Goal: Information Seeking & Learning: Learn about a topic

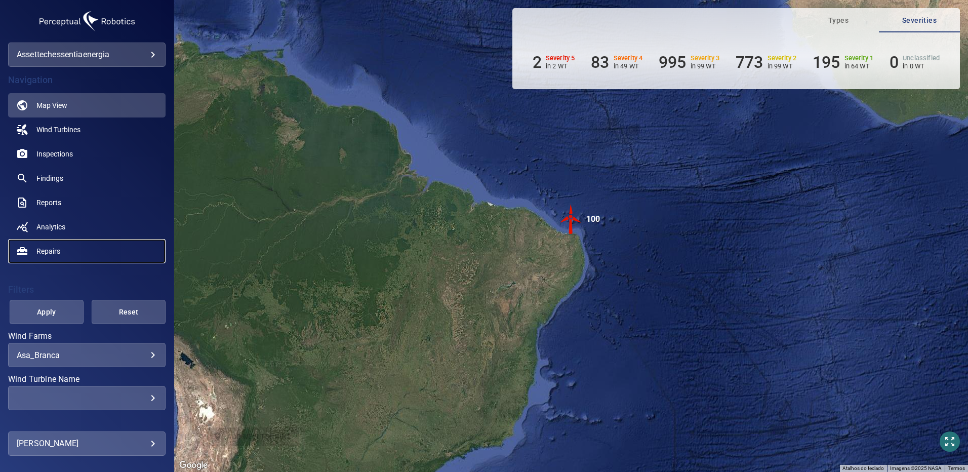
click at [127, 261] on link "Repairs" at bounding box center [86, 251] width 157 height 24
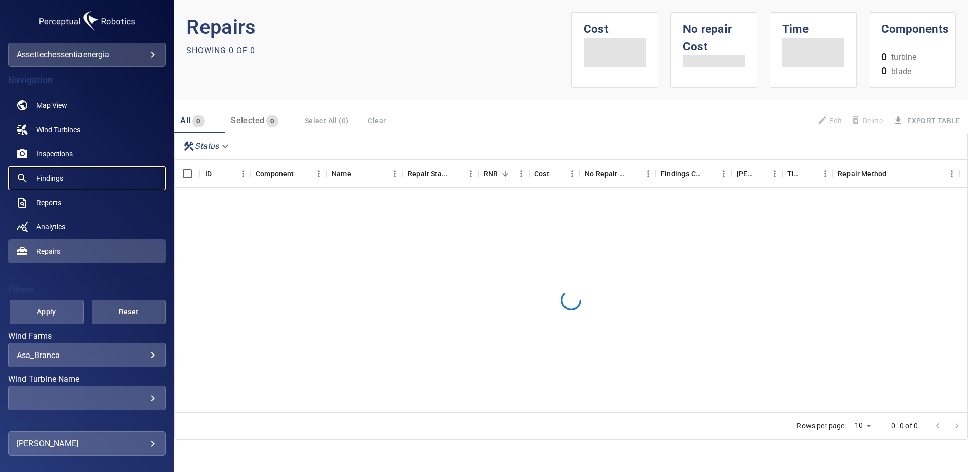
click at [92, 181] on link "Findings" at bounding box center [86, 178] width 157 height 24
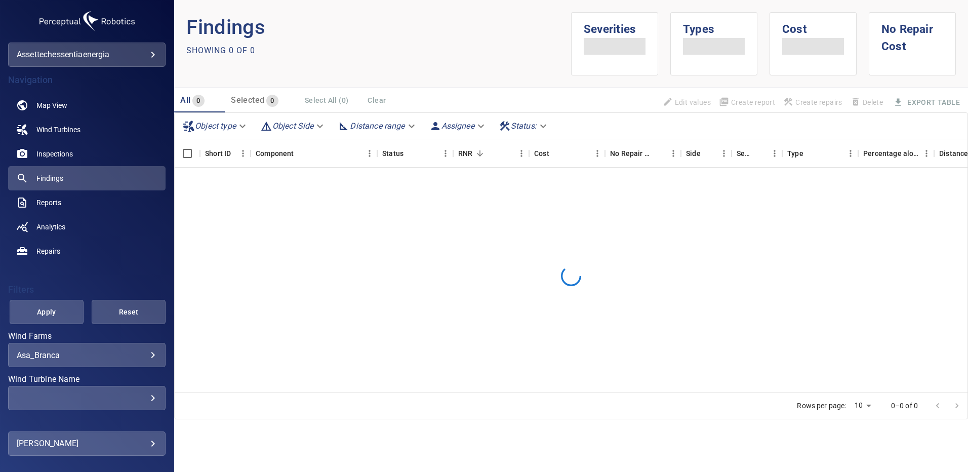
click at [147, 355] on body "**********" at bounding box center [484, 236] width 968 height 472
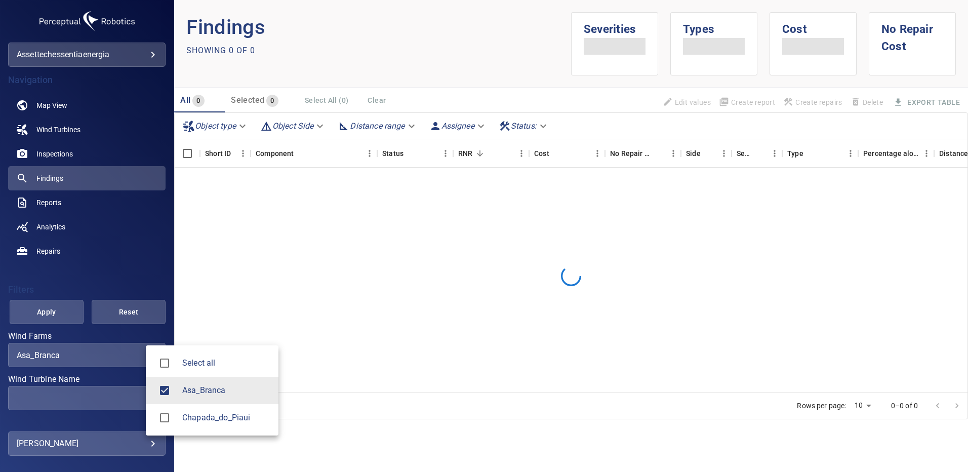
click at [123, 402] on div at bounding box center [484, 236] width 968 height 472
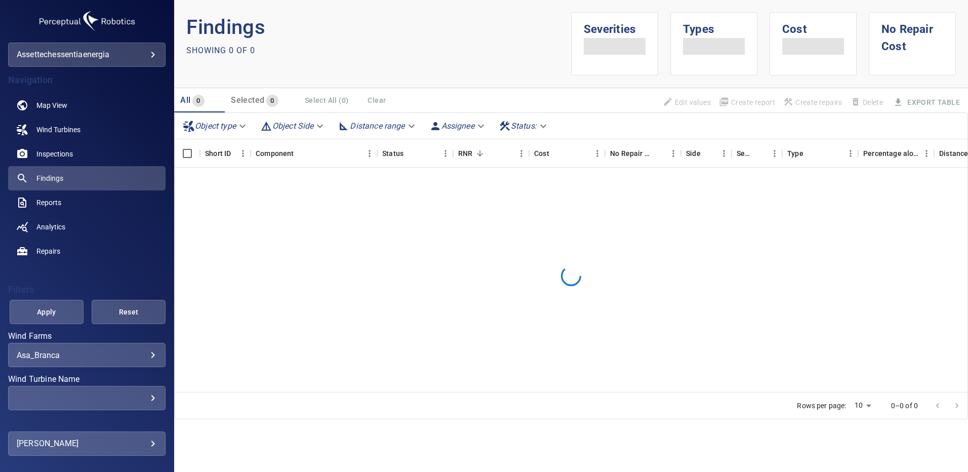
click at [144, 400] on div "​" at bounding box center [87, 398] width 140 height 10
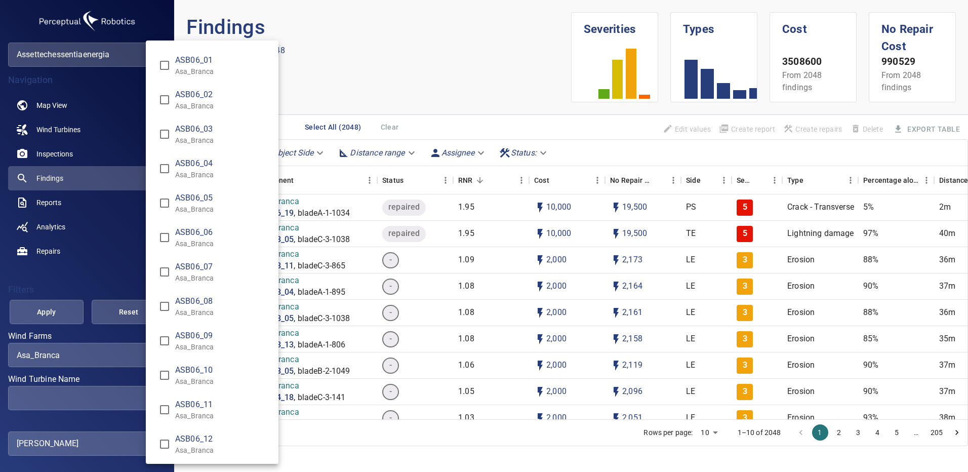
scroll to position [1367, 0]
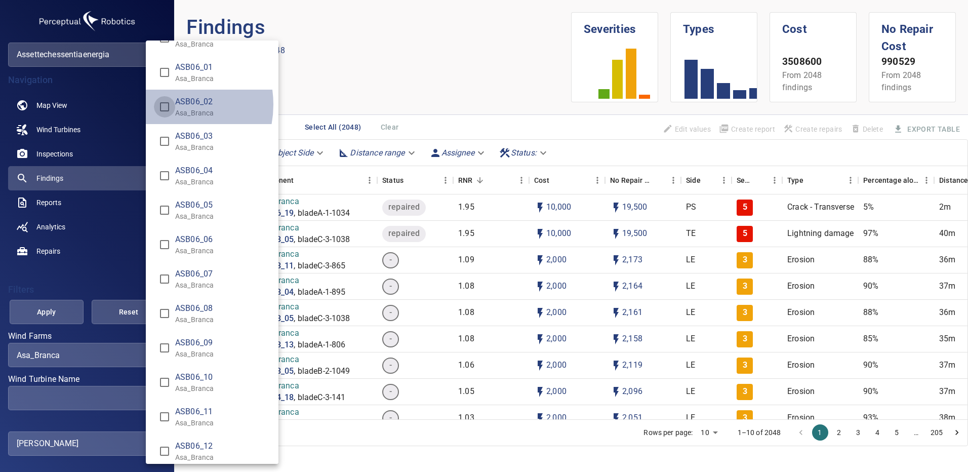
type input "**********"
click at [57, 315] on div "Wind Turbine Name" at bounding box center [484, 236] width 968 height 472
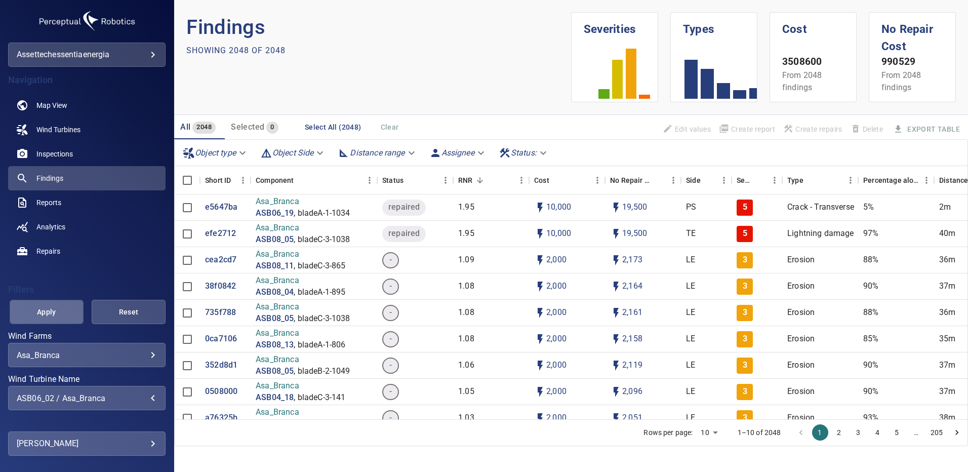
click at [59, 313] on span "Apply" at bounding box center [46, 312] width 49 height 13
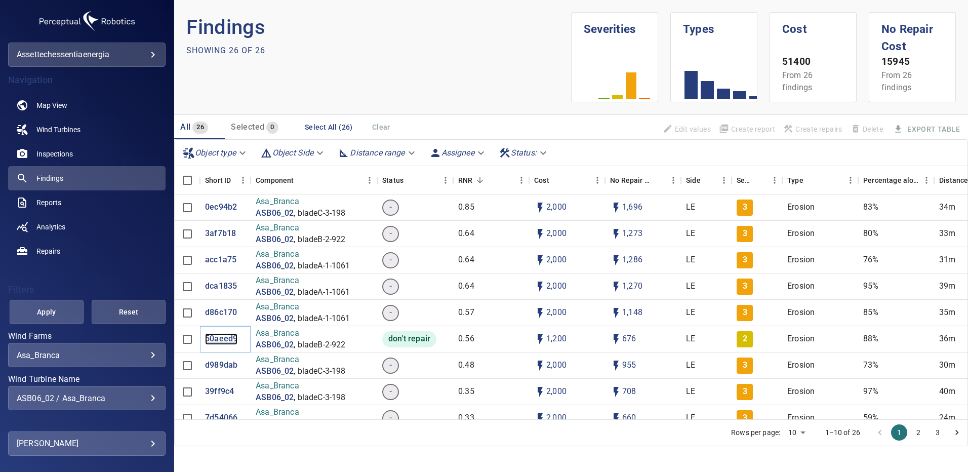
click at [217, 337] on p "50aeed9" at bounding box center [221, 339] width 32 height 12
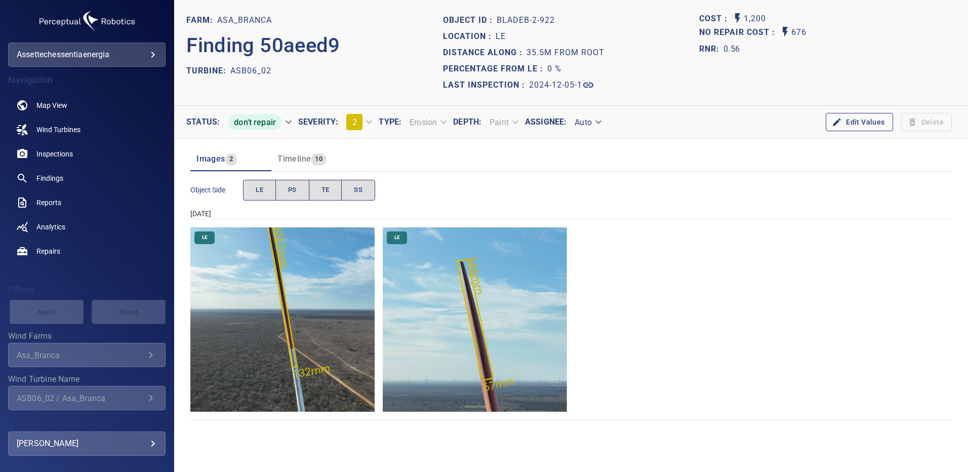
click at [338, 311] on img "Asa_Branca/ASB06_02/2024-12-05-1/2024-12-05-2/image72wp72.jpg" at bounding box center [282, 319] width 184 height 184
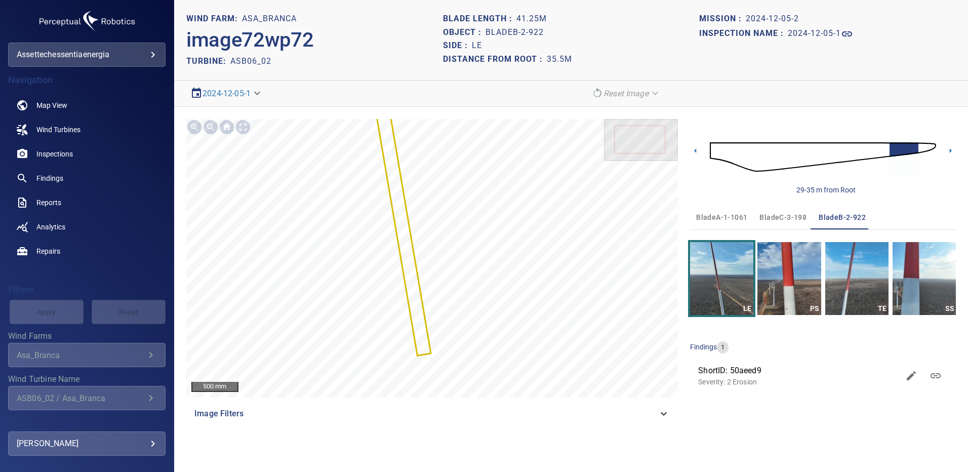
click at [720, 151] on img at bounding box center [823, 157] width 226 height 55
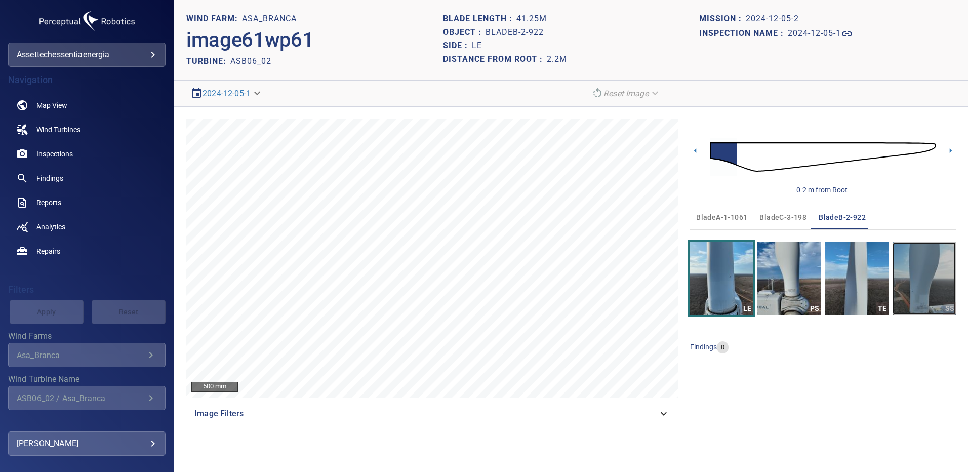
click at [939, 287] on img "button" at bounding box center [924, 278] width 63 height 73
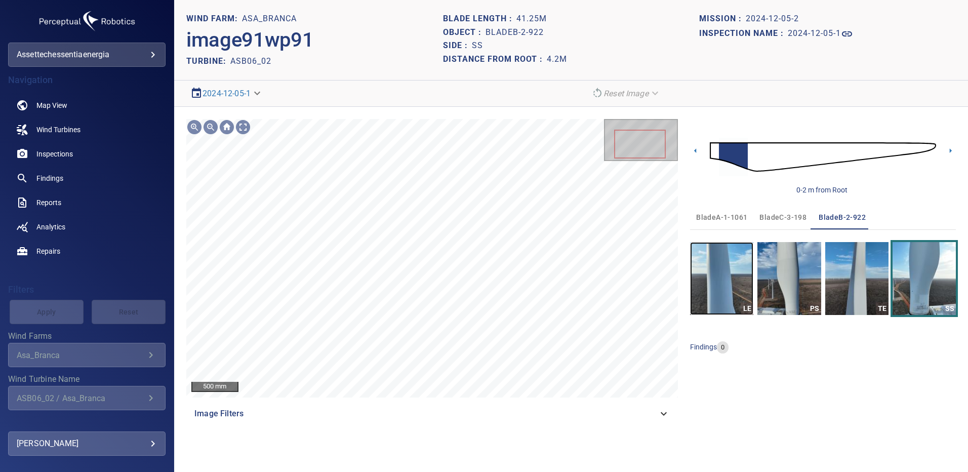
click at [729, 275] on img "button" at bounding box center [721, 278] width 63 height 73
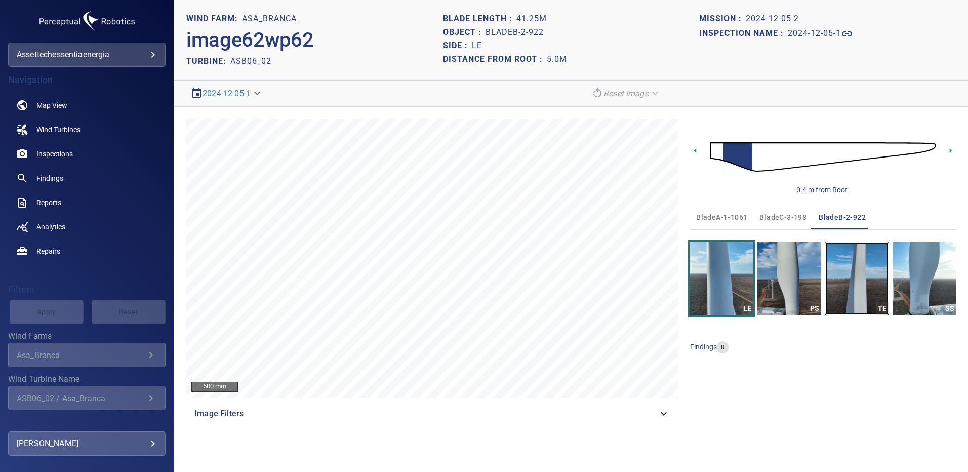
click at [875, 276] on img "button" at bounding box center [856, 278] width 63 height 73
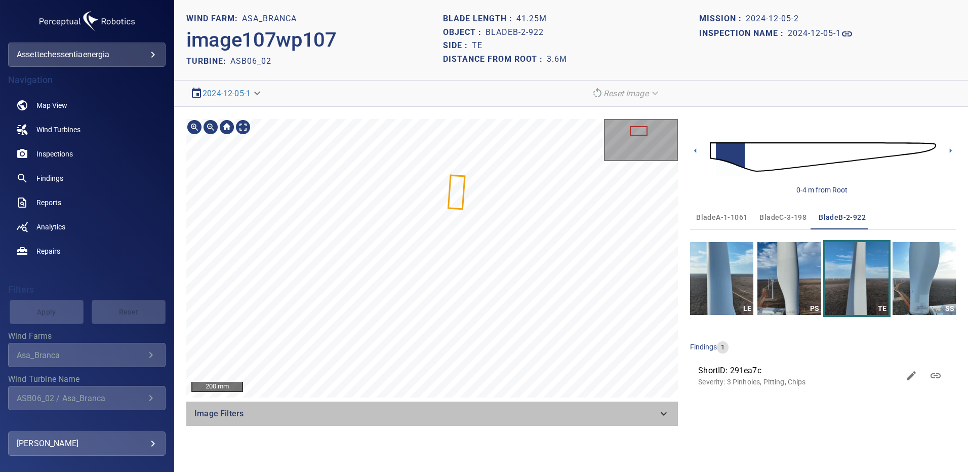
click at [538, 152] on div "200 mm Image Filters" at bounding box center [432, 272] width 492 height 307
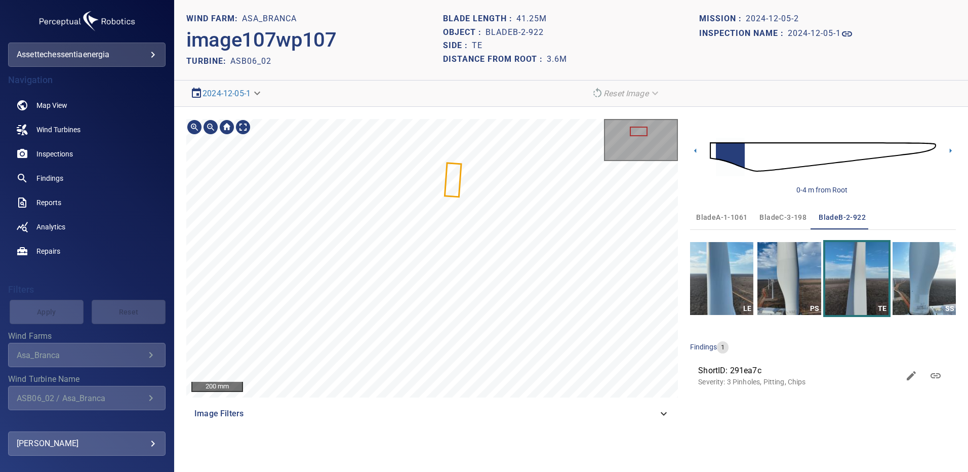
click at [534, 106] on section "**********" at bounding box center [571, 236] width 794 height 472
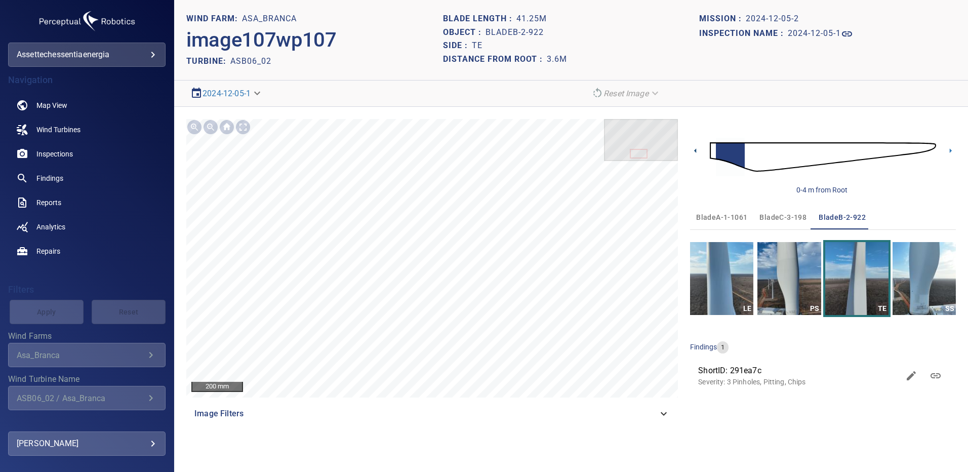
click at [697, 149] on icon at bounding box center [695, 150] width 11 height 11
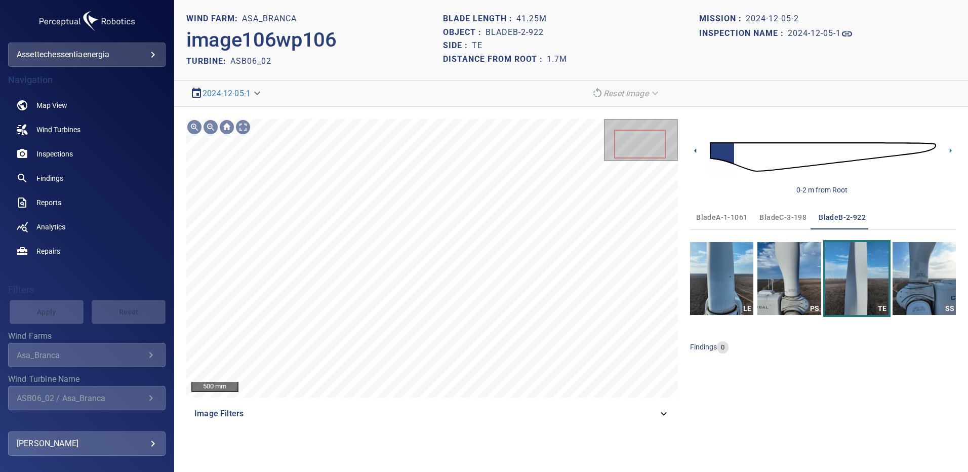
click at [695, 149] on icon at bounding box center [695, 150] width 11 height 11
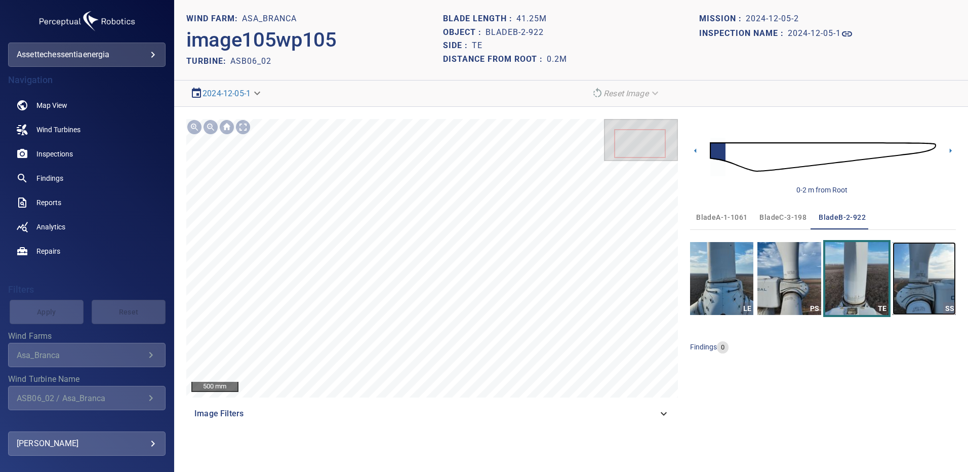
drag, startPoint x: 909, startPoint y: 286, endPoint x: 918, endPoint y: 292, distance: 10.8
click at [910, 286] on img "button" at bounding box center [924, 278] width 63 height 73
